Goal: Use online tool/utility: Utilize a website feature to perform a specific function

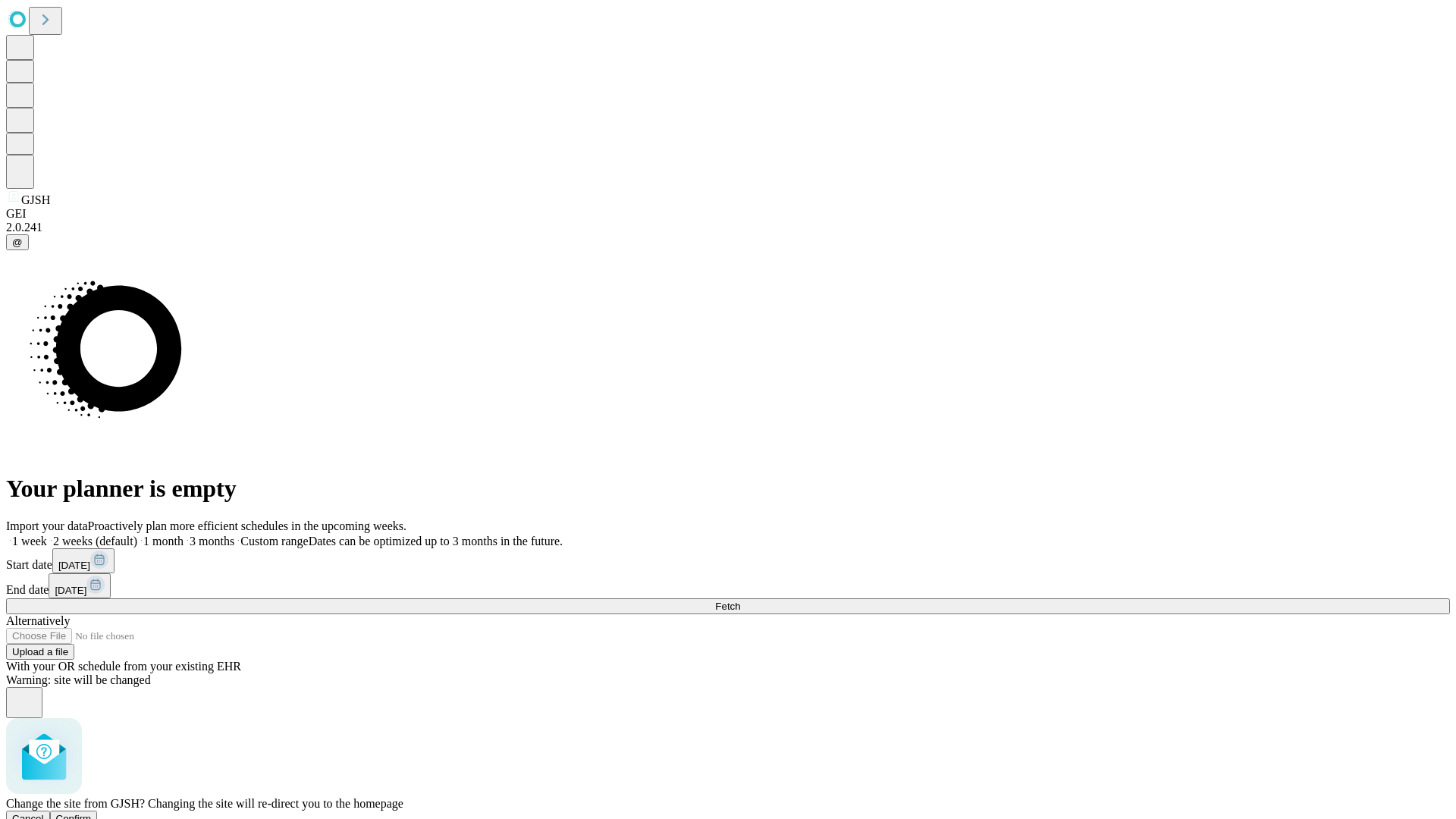
click at [91, 813] on span "Confirm" at bounding box center [74, 818] width 36 height 11
click at [47, 535] on label "1 week" at bounding box center [26, 541] width 41 height 13
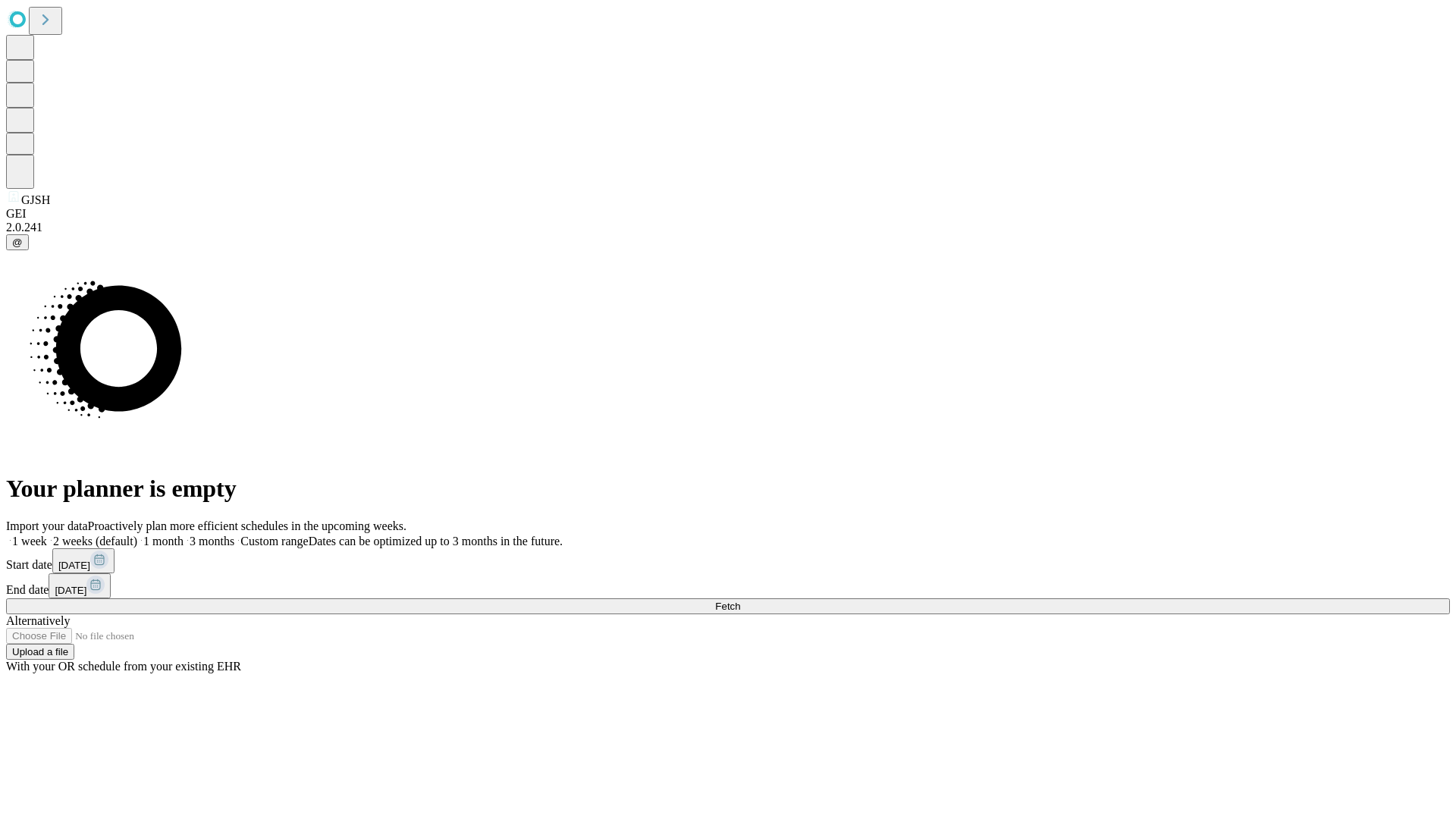
click at [741, 601] on span "Fetch" at bounding box center [728, 606] width 25 height 11
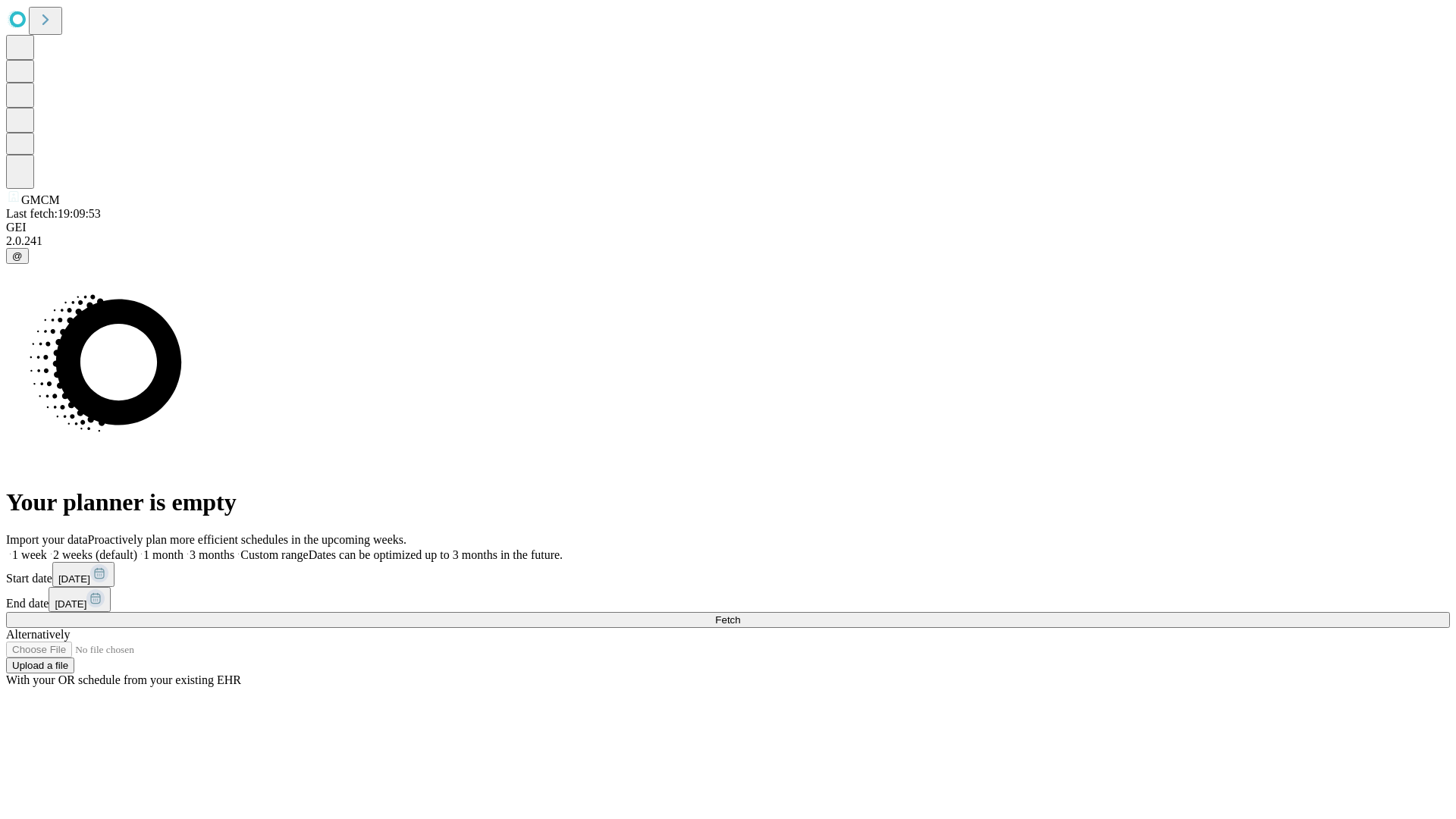
click at [47, 548] on label "1 week" at bounding box center [26, 554] width 41 height 13
click at [741, 614] on span "Fetch" at bounding box center [728, 620] width 25 height 11
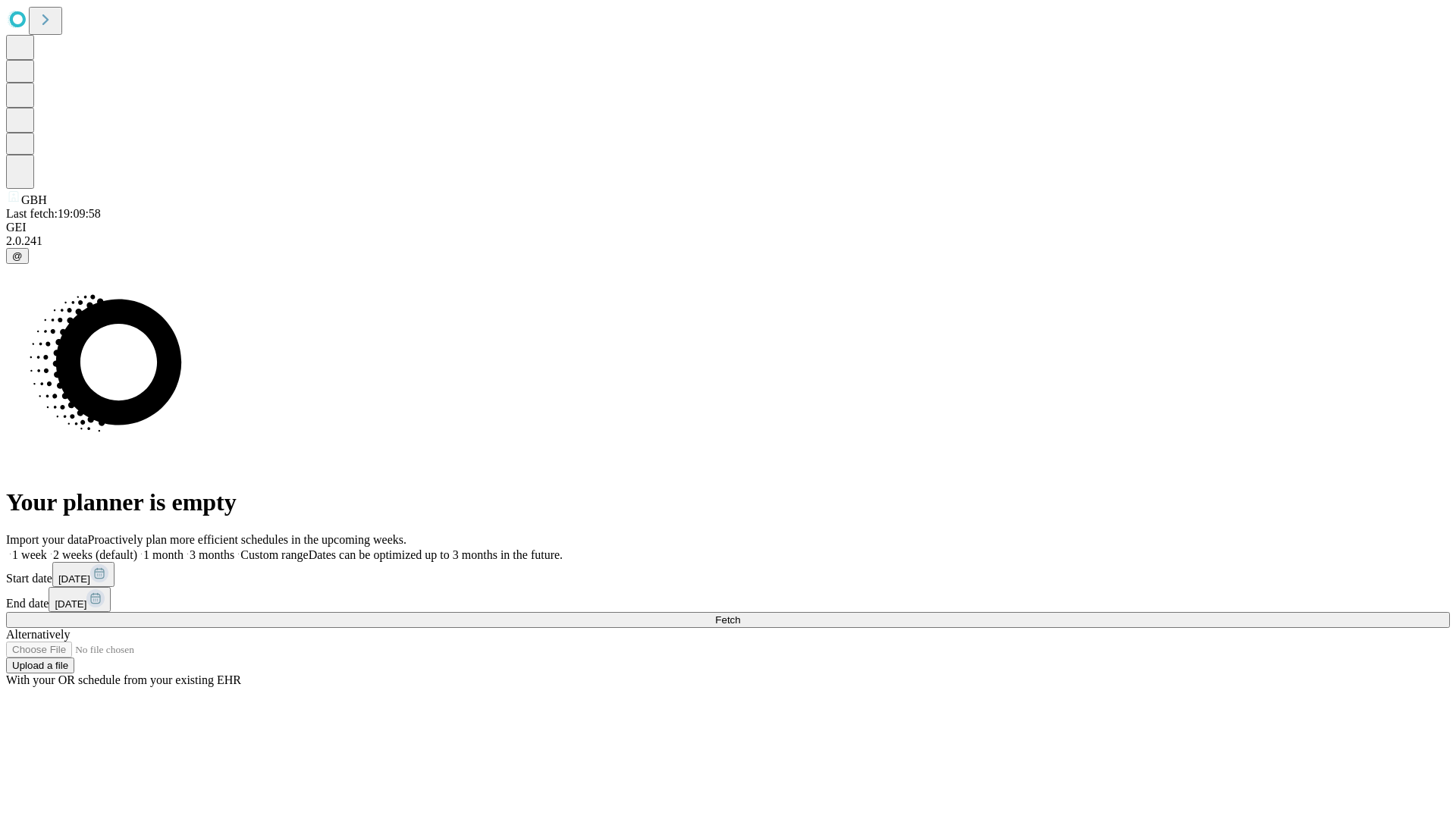
click at [47, 548] on label "1 week" at bounding box center [26, 554] width 41 height 13
click at [741, 614] on span "Fetch" at bounding box center [728, 620] width 25 height 11
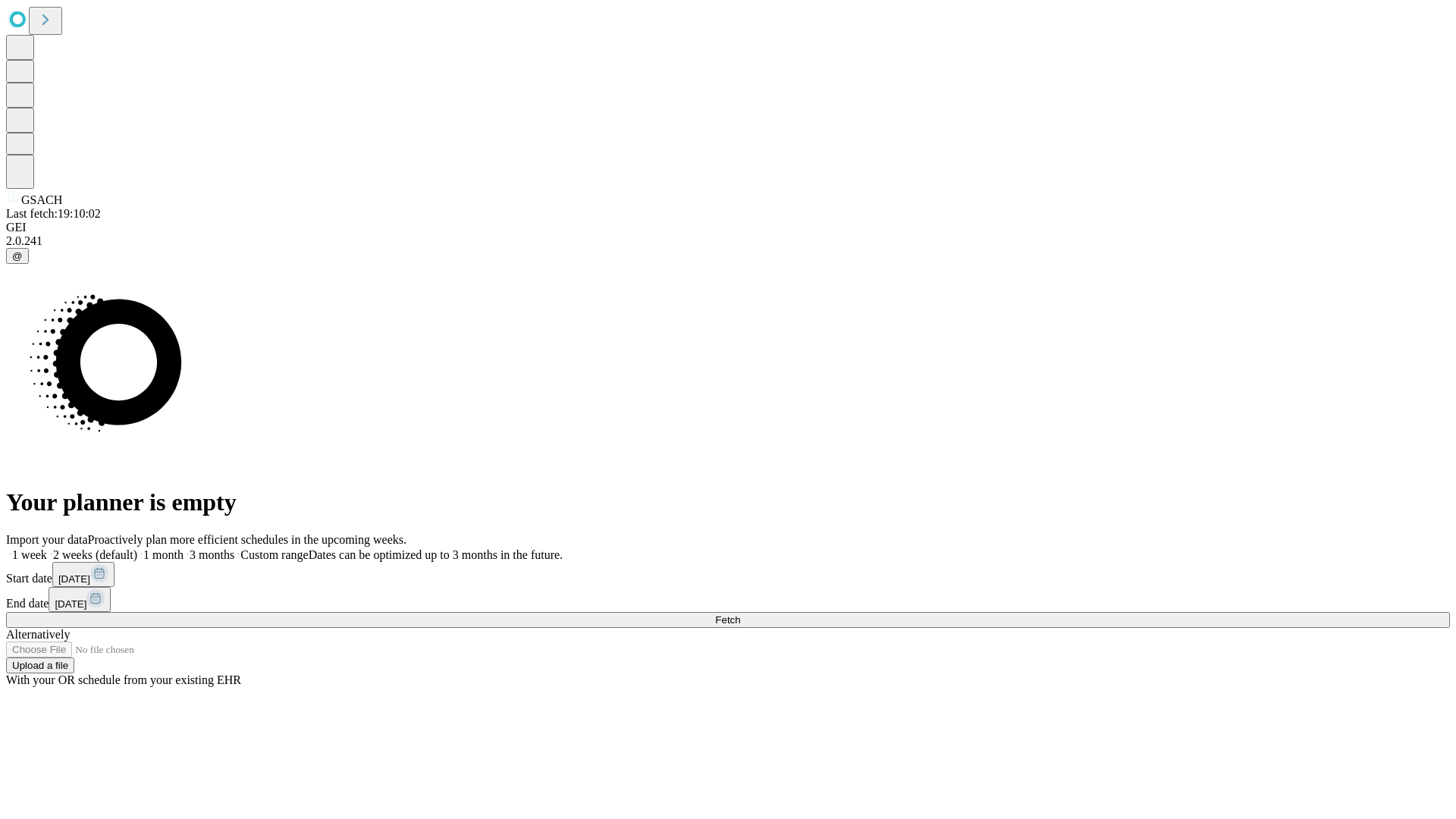
click at [47, 548] on label "1 week" at bounding box center [26, 554] width 41 height 13
click at [741, 614] on span "Fetch" at bounding box center [728, 620] width 25 height 11
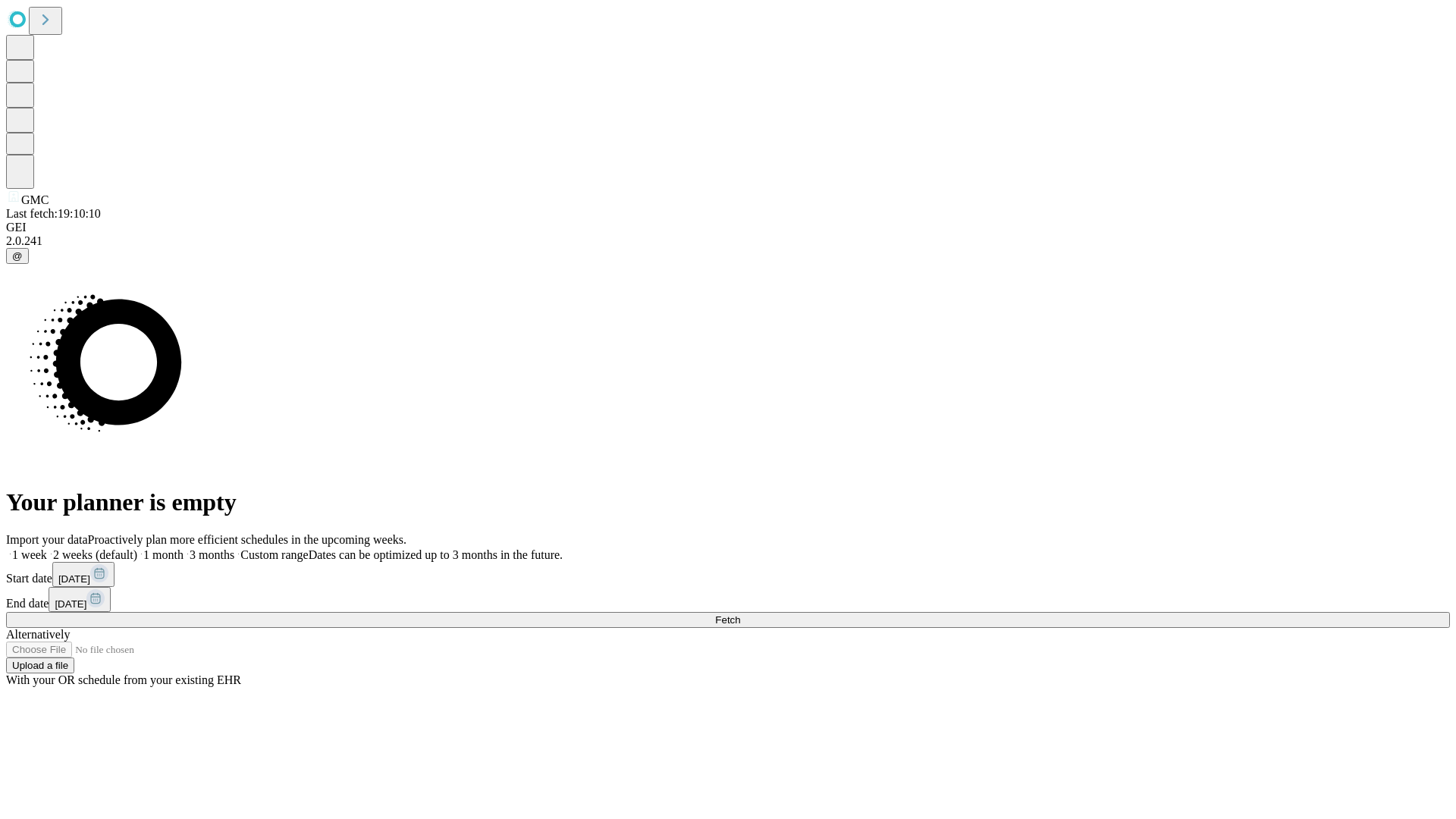
click at [47, 548] on label "1 week" at bounding box center [26, 554] width 41 height 13
click at [741, 614] on span "Fetch" at bounding box center [728, 620] width 25 height 11
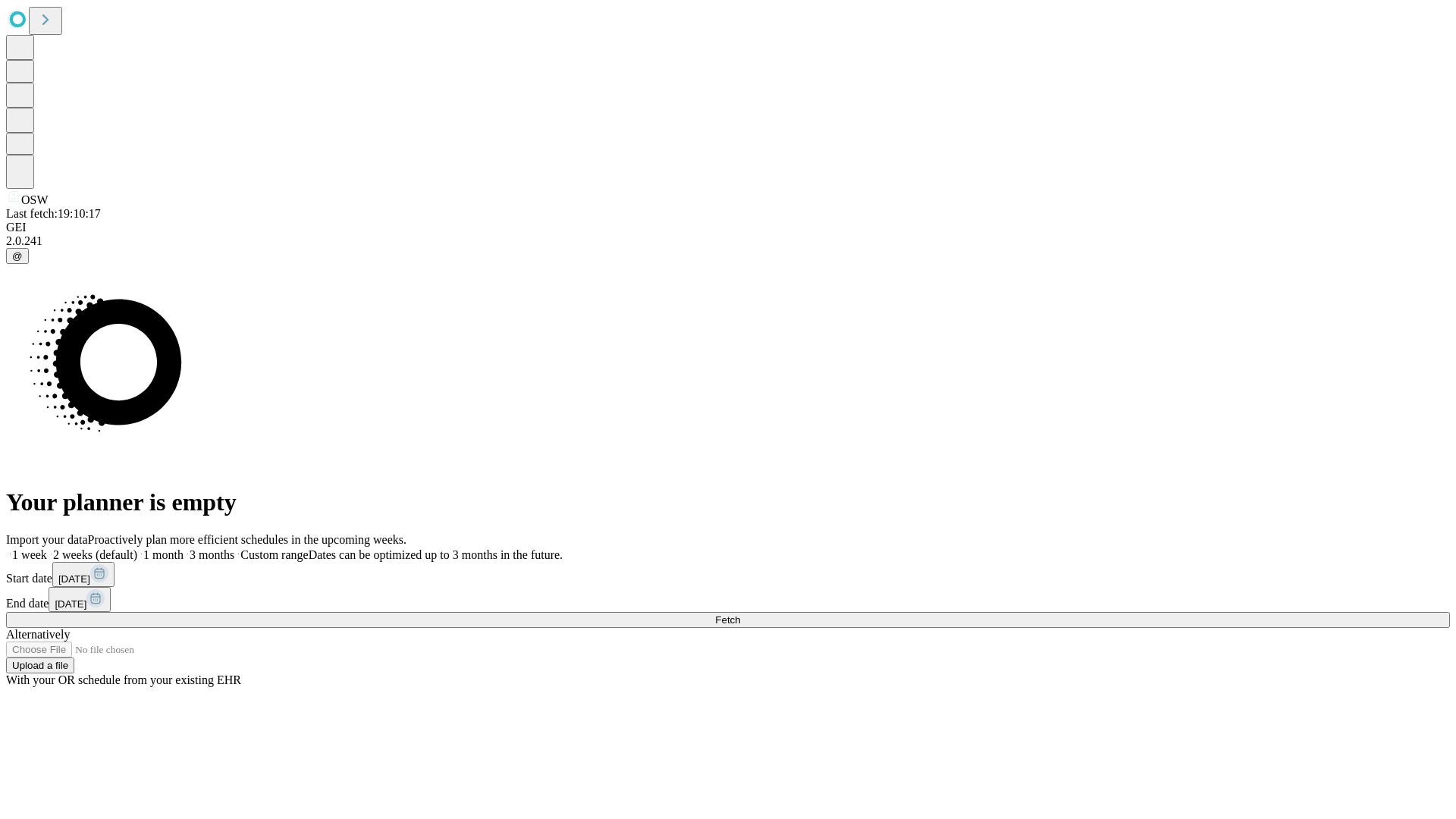
click at [47, 548] on label "1 week" at bounding box center [26, 554] width 41 height 13
click at [741, 614] on span "Fetch" at bounding box center [728, 620] width 25 height 11
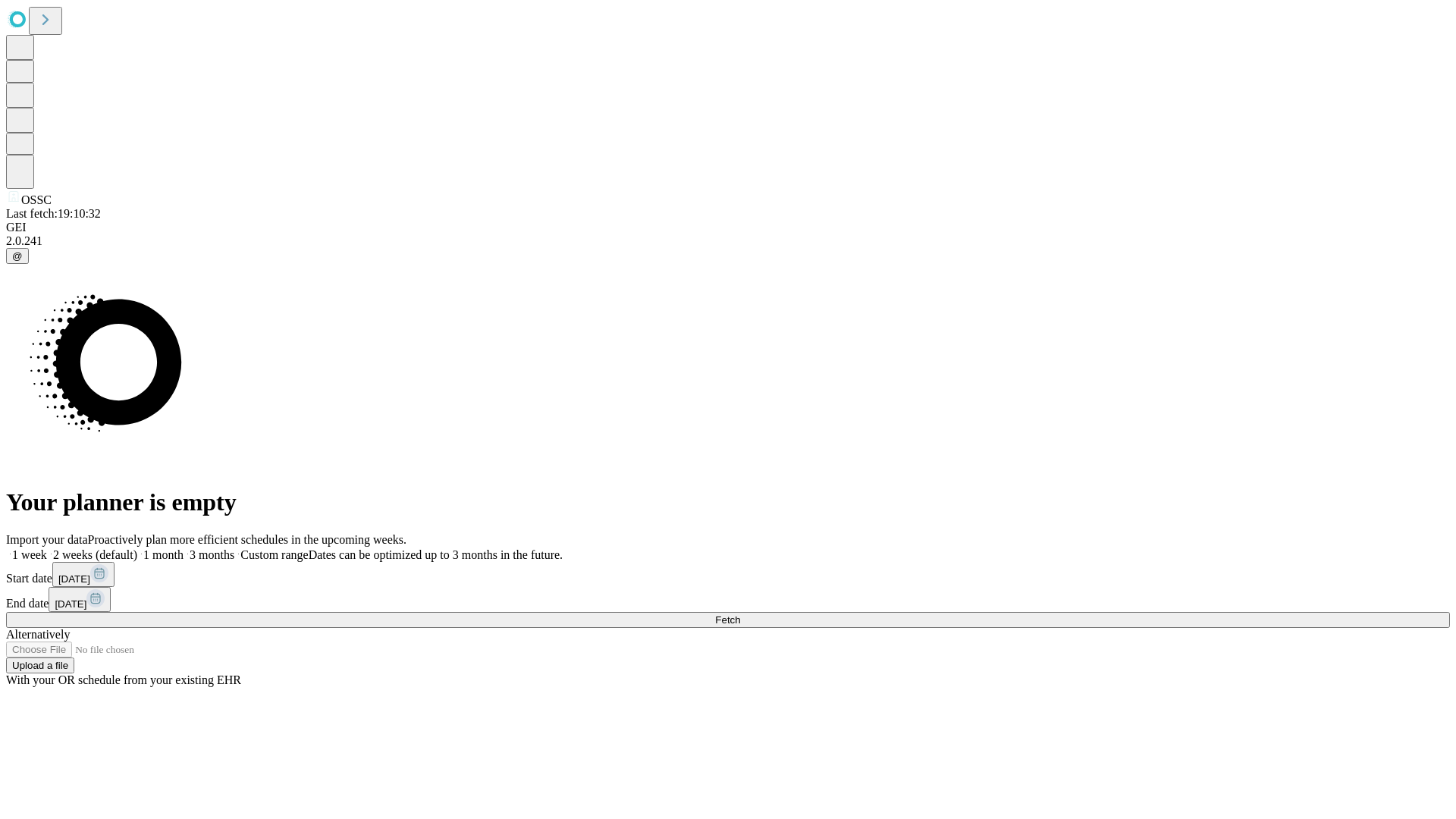
click at [47, 548] on label "1 week" at bounding box center [26, 554] width 41 height 13
click at [741, 614] on span "Fetch" at bounding box center [728, 620] width 25 height 11
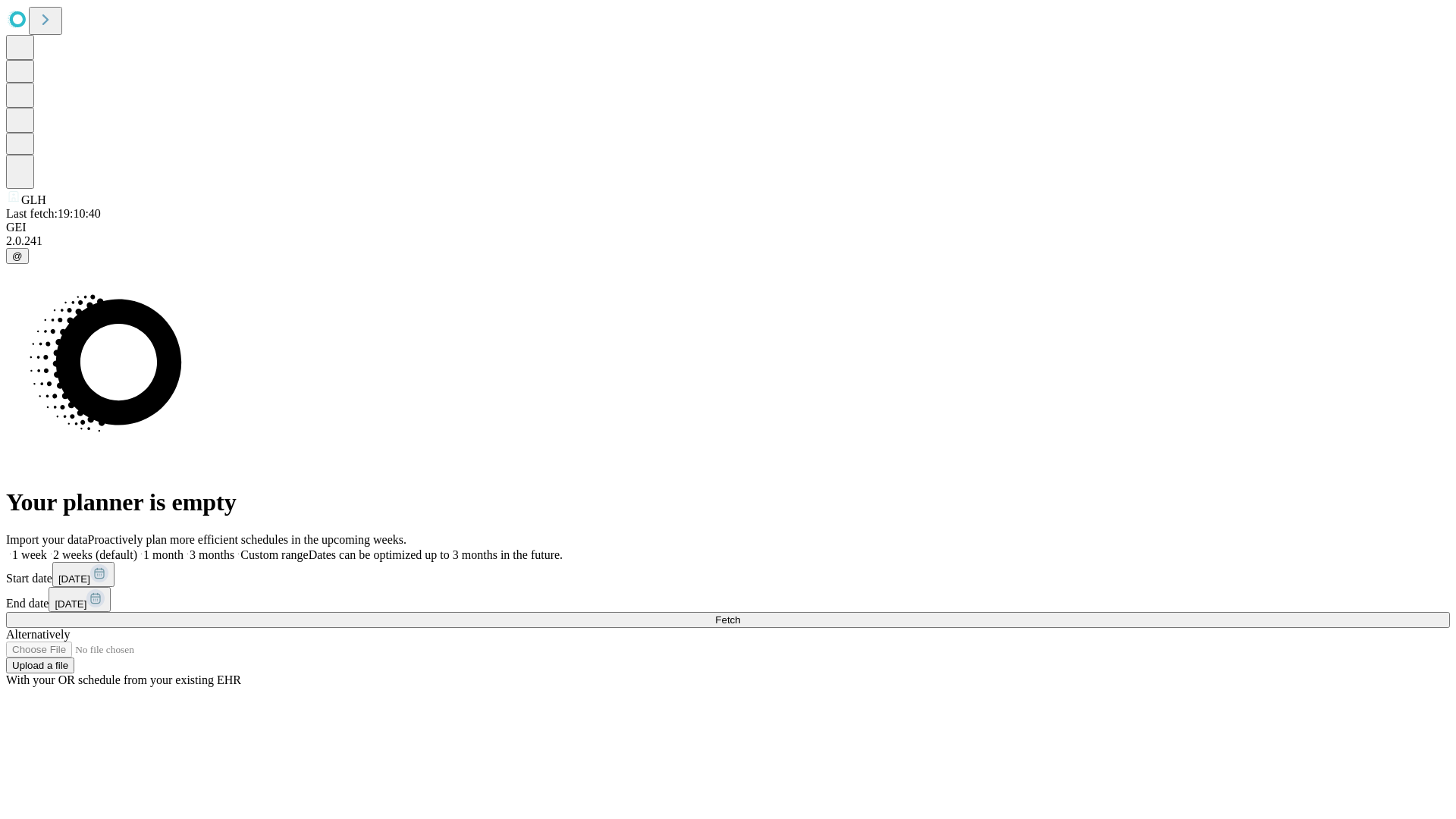
click at [741, 614] on span "Fetch" at bounding box center [728, 620] width 25 height 11
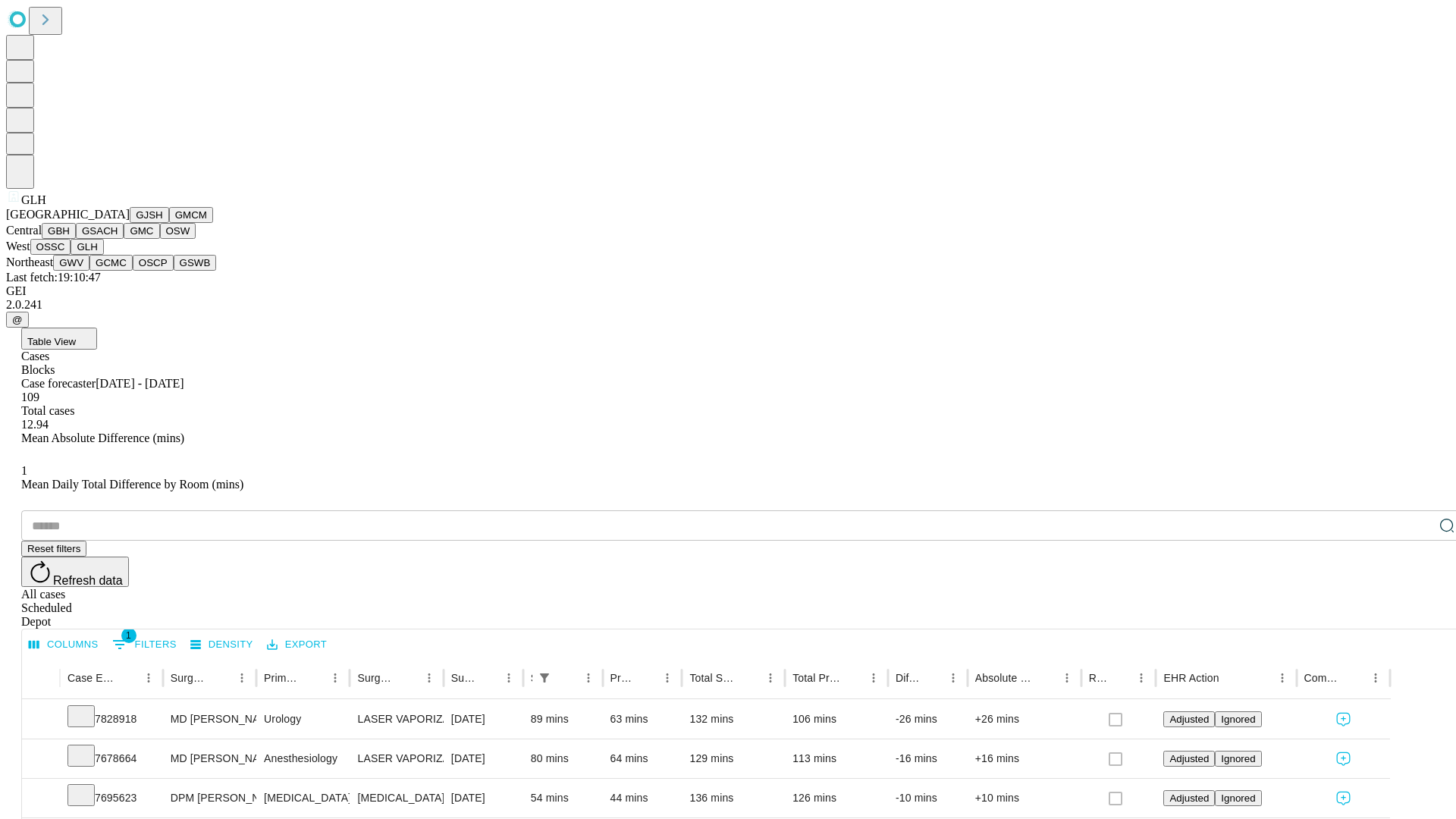
click at [90, 271] on button "GWV" at bounding box center [70, 263] width 36 height 16
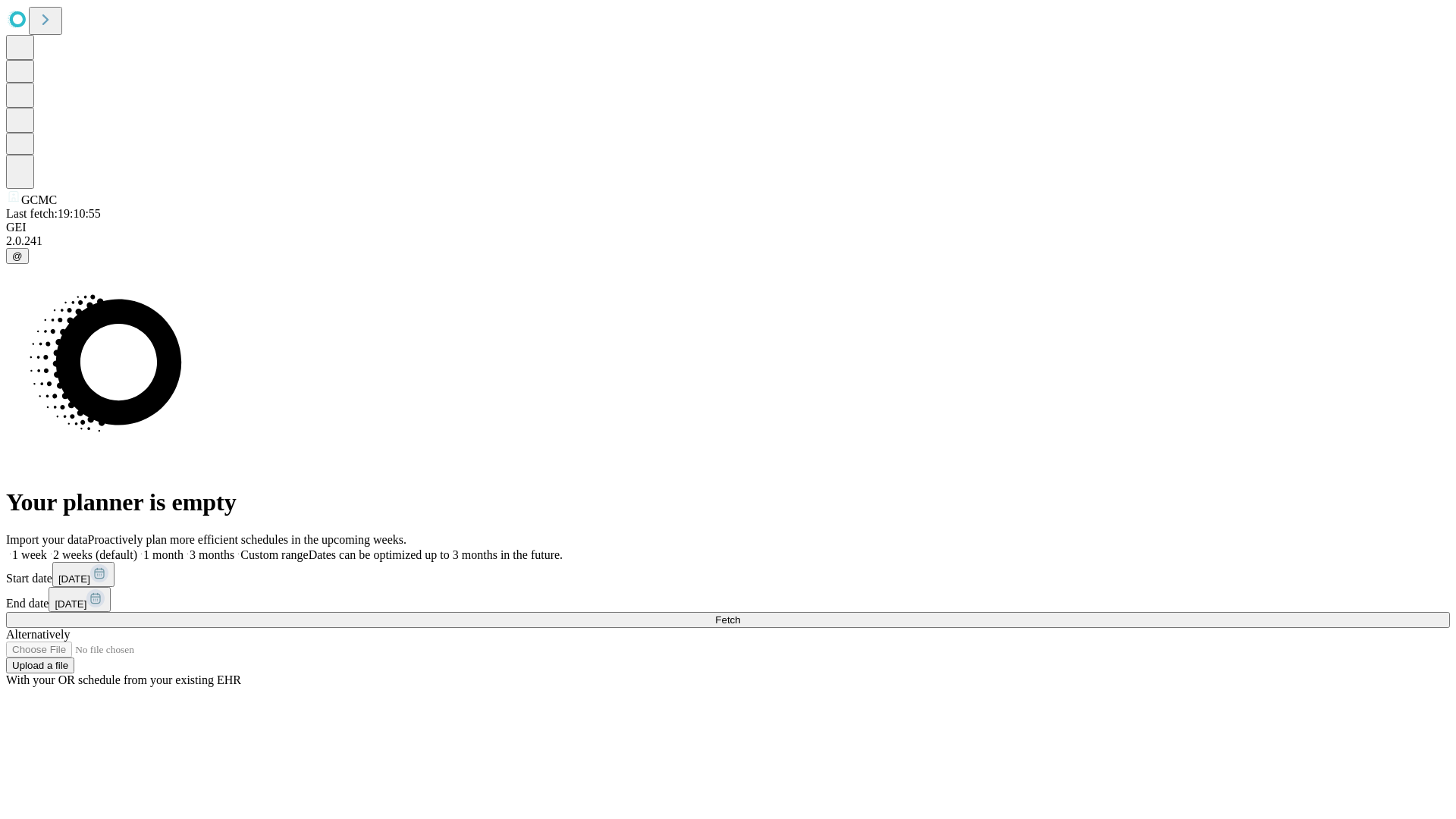
click at [47, 548] on label "1 week" at bounding box center [26, 554] width 41 height 13
click at [741, 614] on span "Fetch" at bounding box center [728, 620] width 25 height 11
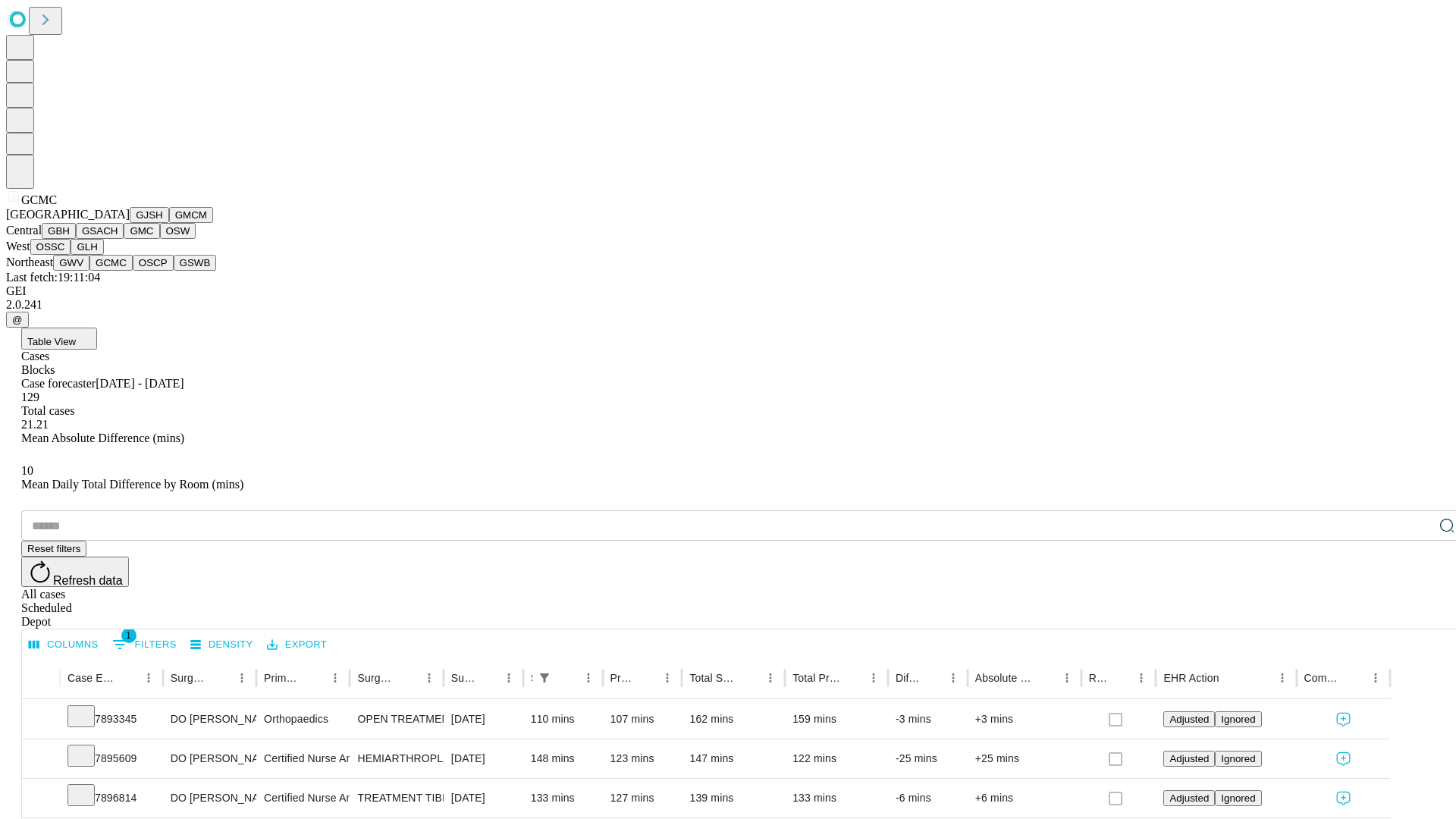
click at [133, 271] on button "OSCP" at bounding box center [153, 263] width 41 height 16
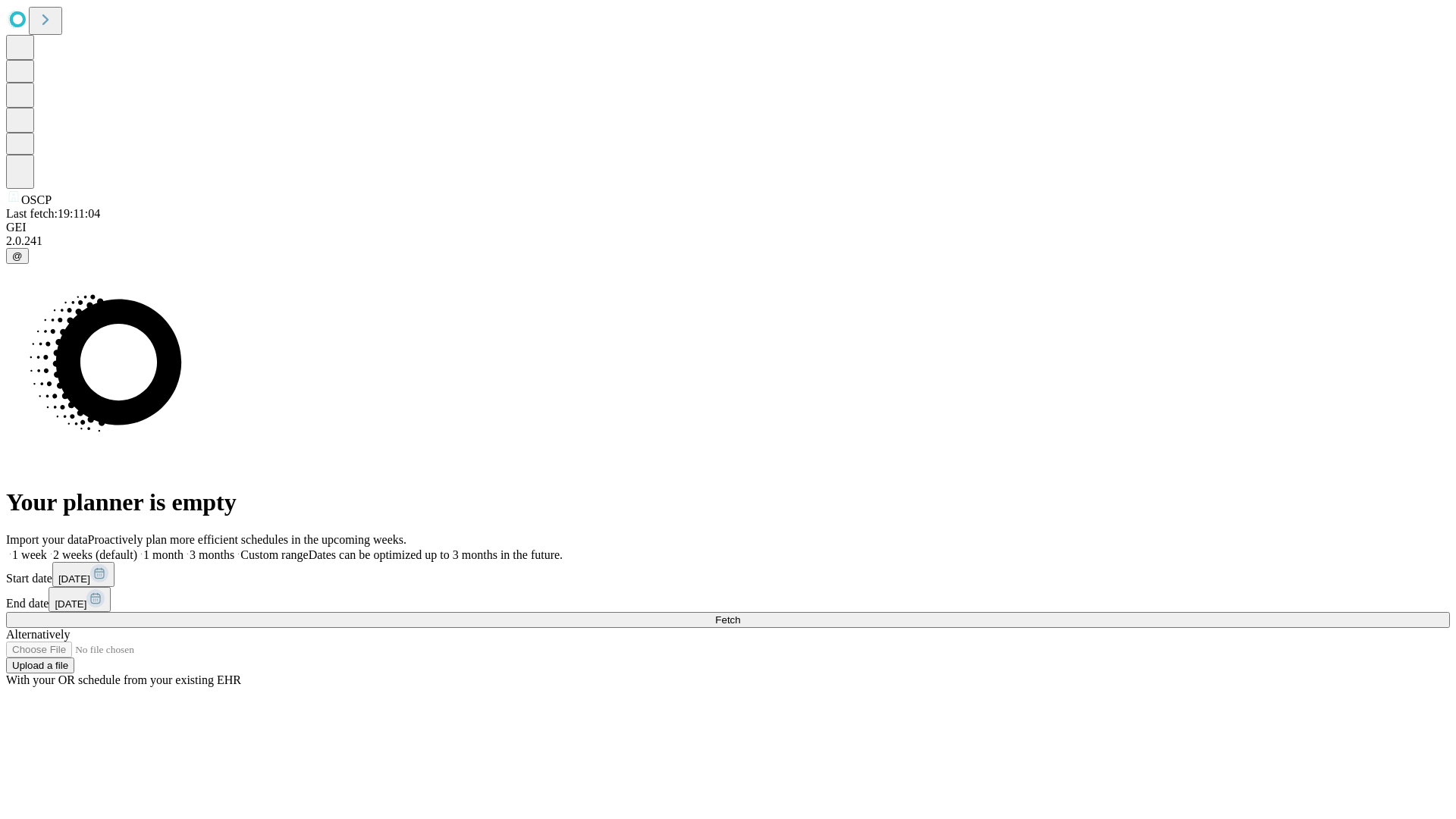
click at [47, 548] on label "1 week" at bounding box center [26, 554] width 41 height 13
click at [741, 614] on span "Fetch" at bounding box center [728, 620] width 25 height 11
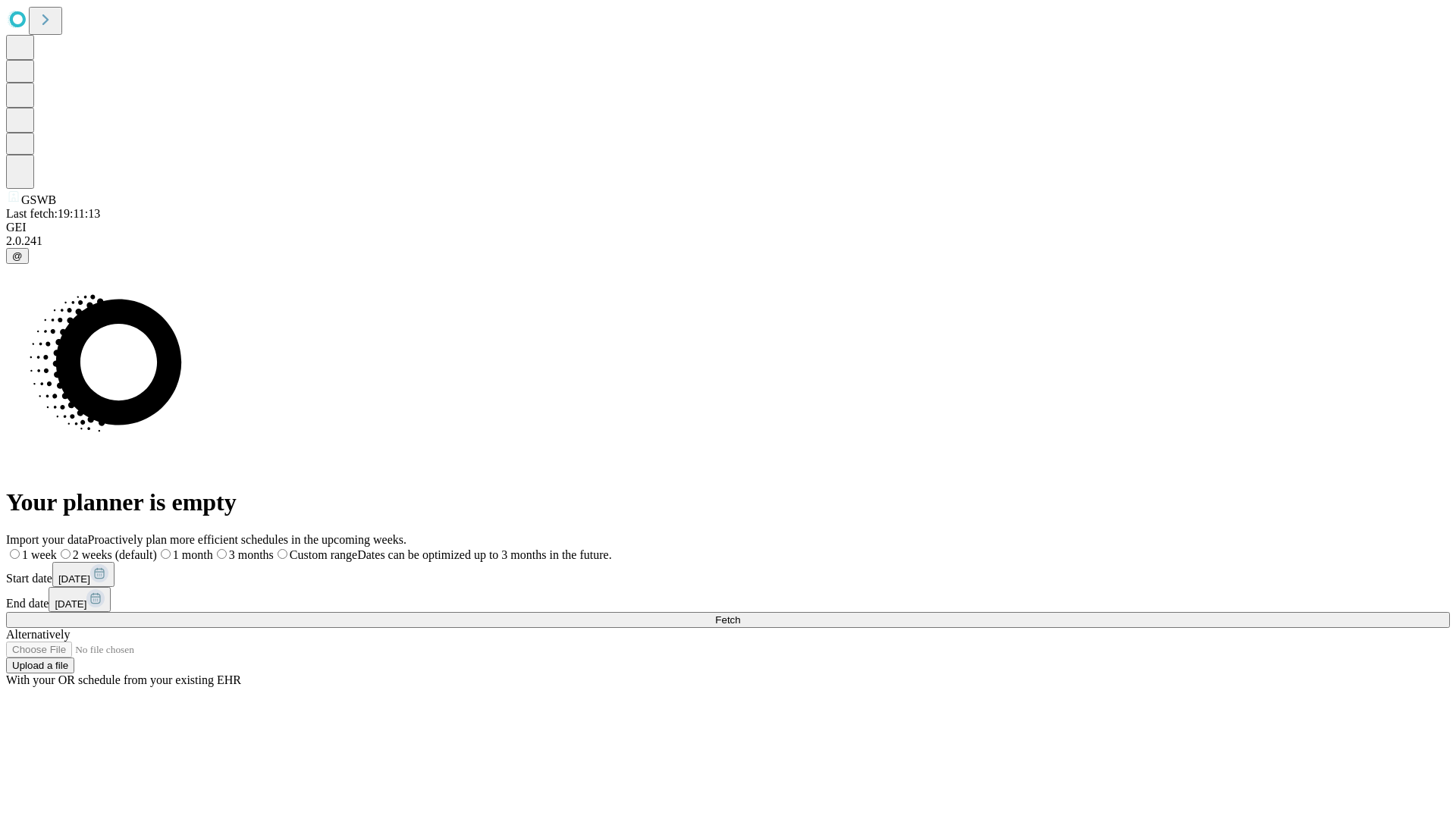
click at [57, 548] on label "1 week" at bounding box center [32, 554] width 51 height 13
click at [741, 614] on span "Fetch" at bounding box center [728, 620] width 25 height 11
